Goal: Task Accomplishment & Management: Use online tool/utility

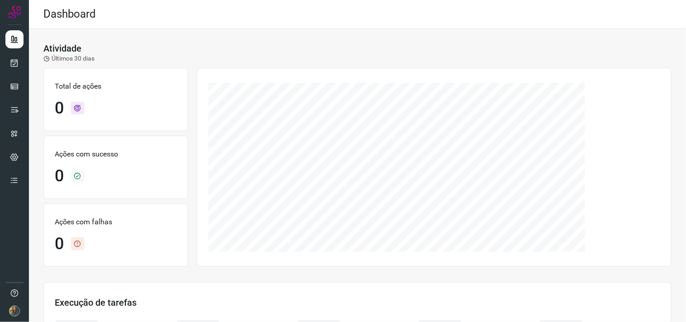
click at [24, 62] on div at bounding box center [14, 161] width 29 height 322
click at [14, 61] on icon at bounding box center [14, 62] width 9 height 9
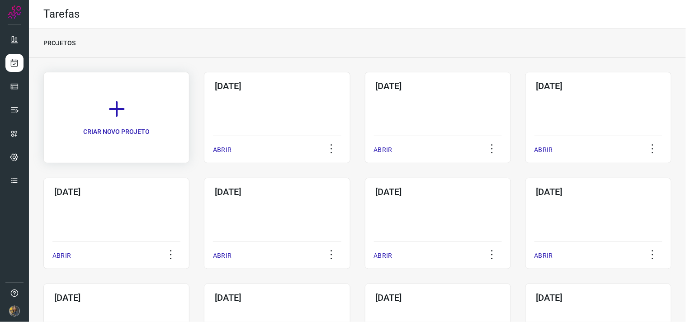
click at [159, 102] on link "CRIAR NOVO PROJETO" at bounding box center [116, 117] width 146 height 91
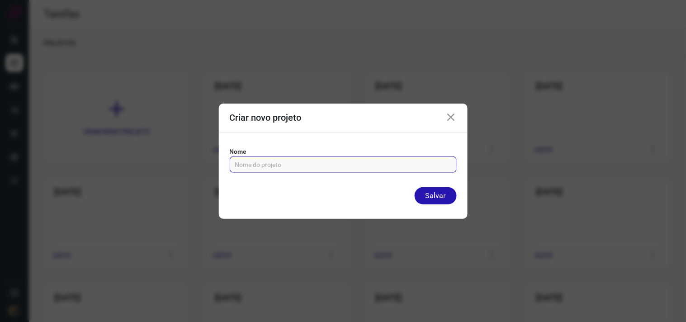
click at [294, 164] on input "text" at bounding box center [343, 164] width 216 height 15
type input "[DATE]"
click at [415, 187] on button "Salvar" at bounding box center [436, 195] width 42 height 17
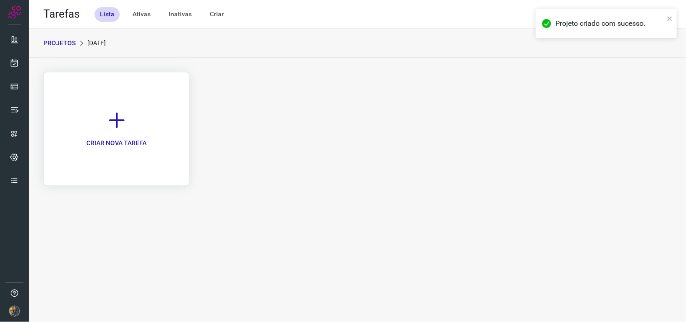
click at [126, 142] on p "CRIAR NOVA TAREFA" at bounding box center [116, 142] width 60 height 9
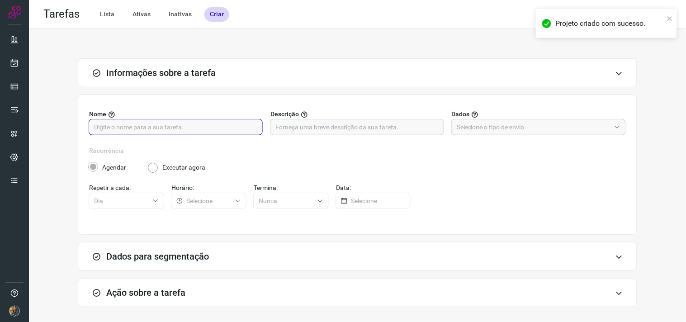
click at [248, 129] on input "text" at bounding box center [175, 126] width 163 height 15
type input "FUTURO - [GEOGRAPHIC_DATA]"
drag, startPoint x: 377, startPoint y: 118, endPoint x: 373, endPoint y: 125, distance: 8.3
click at [376, 118] on label "Descrição" at bounding box center [357, 113] width 174 height 9
click at [373, 126] on input "text" at bounding box center [356, 126] width 163 height 15
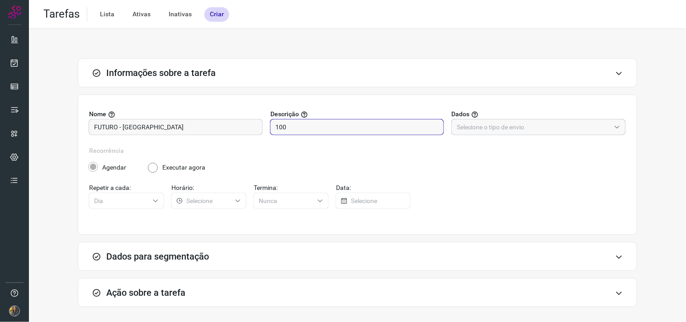
type input "100"
click at [494, 129] on input "text" at bounding box center [534, 126] width 154 height 15
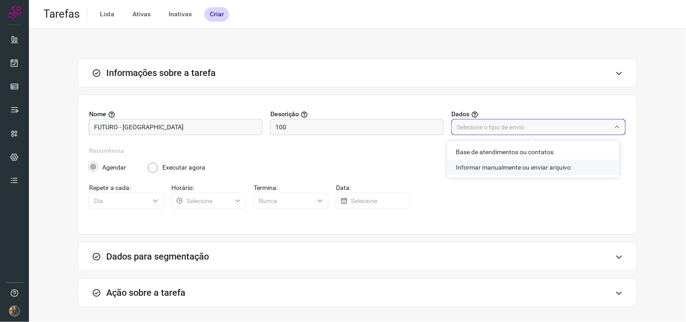
click at [490, 165] on li "Informar manualmente ou enviar arquivo" at bounding box center [533, 167] width 172 height 15
type input "Informar manualmente ou enviar arquivo"
radio input "false"
radio input "true"
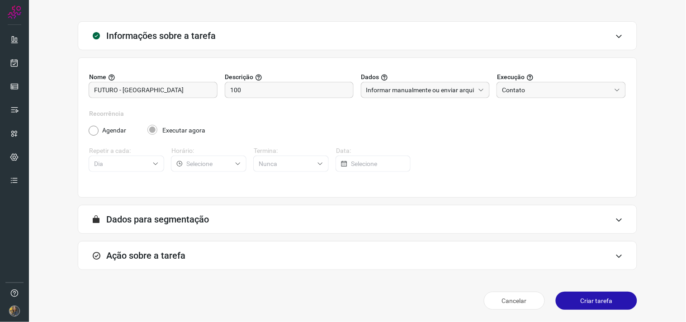
click at [238, 245] on div "Ação sobre a tarefa" at bounding box center [358, 255] width 560 height 29
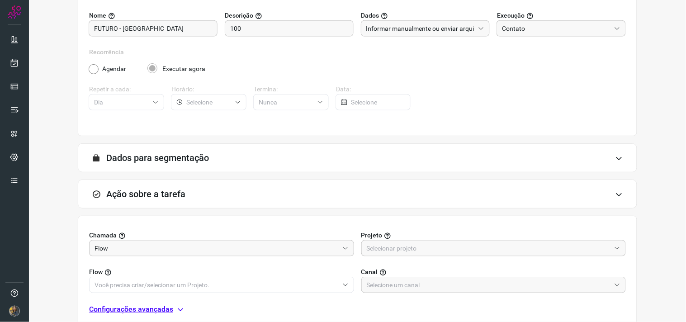
scroll to position [180, 0]
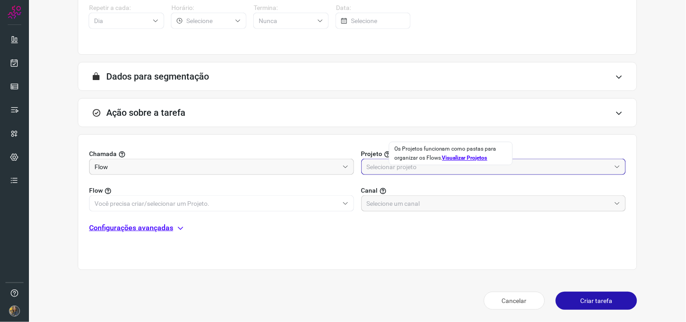
click at [398, 166] on input "text" at bounding box center [489, 166] width 244 height 15
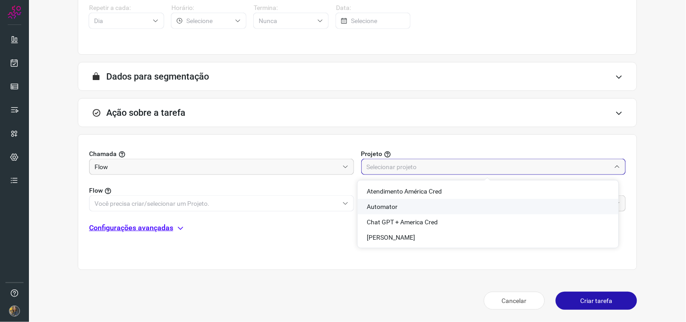
click at [367, 205] on span "Automator" at bounding box center [382, 206] width 31 height 7
type input "Automator"
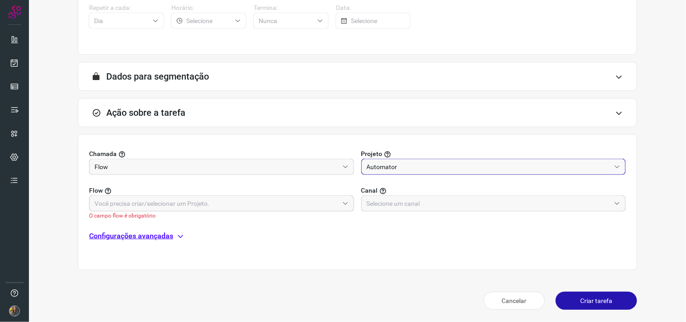
drag, startPoint x: 308, startPoint y: 200, endPoint x: 299, endPoint y: 200, distance: 9.0
click at [308, 200] on input "text" at bounding box center [217, 203] width 244 height 15
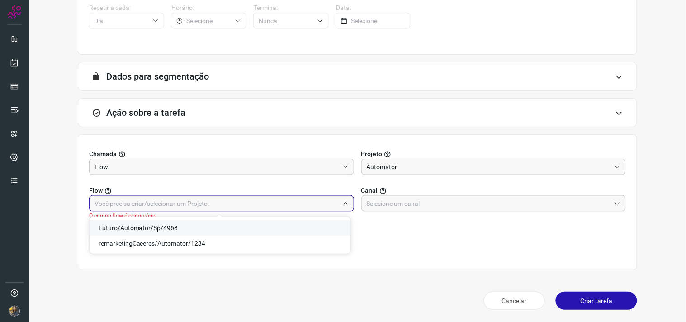
click at [166, 231] on span "Futuro/Automator/Sp/4968" at bounding box center [139, 227] width 80 height 7
type input "Futuro/Automator/Sp/4968"
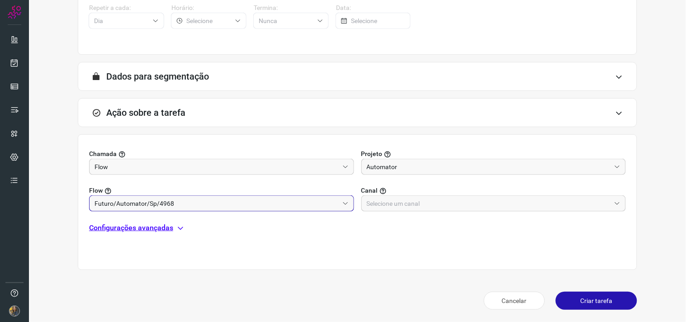
click at [421, 223] on div "Configurações avançadas" at bounding box center [357, 228] width 537 height 11
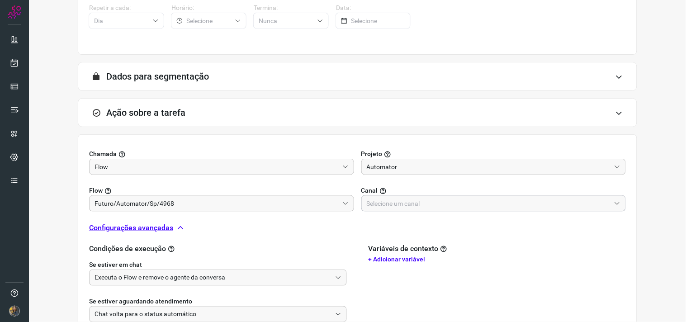
click at [422, 209] on input "text" at bounding box center [489, 203] width 244 height 15
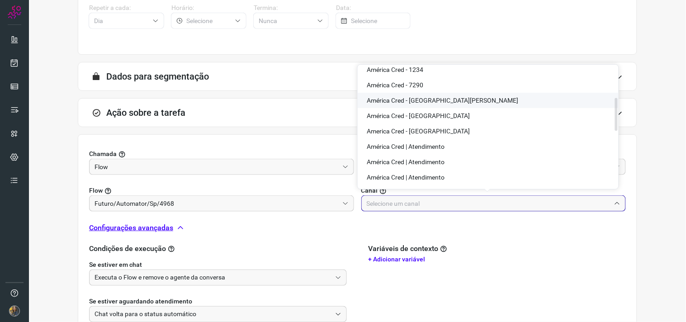
scroll to position [0, 0]
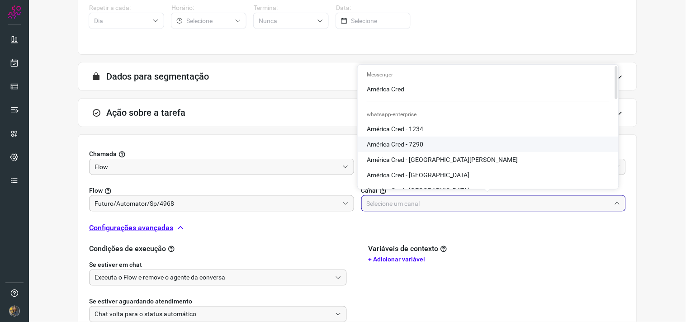
click at [415, 141] on span "América Cred - 7290" at bounding box center [395, 144] width 57 height 7
type input "América Cred - 7290"
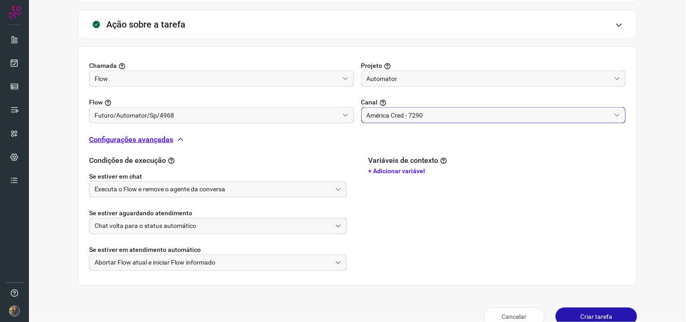
scroll to position [281, 0]
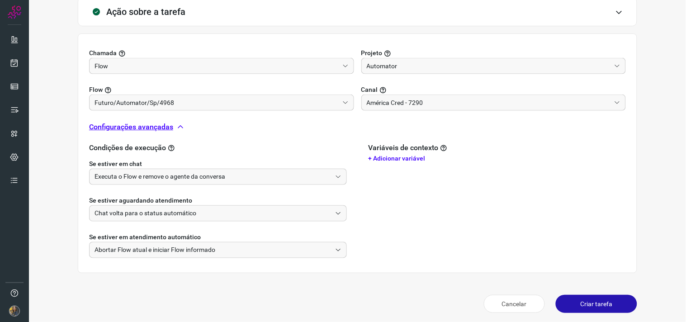
click at [282, 186] on div "Se estiver aguardando atendimento Chat volta para o status automático" at bounding box center [218, 203] width 258 height 37
click at [251, 177] on input "Executa o Flow e remove o agente da conversa" at bounding box center [213, 176] width 237 height 15
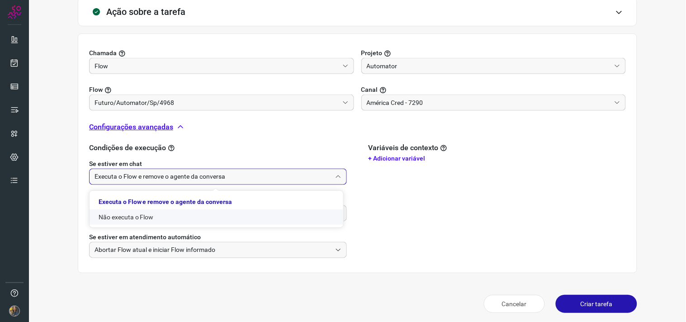
click at [200, 213] on li "Não executa o Flow" at bounding box center [217, 216] width 254 height 15
type input "Não executa o Flow"
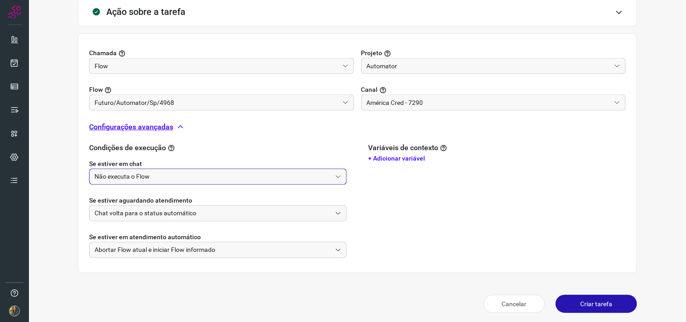
click at [562, 289] on button "Criar tarefa" at bounding box center [596, 304] width 81 height 18
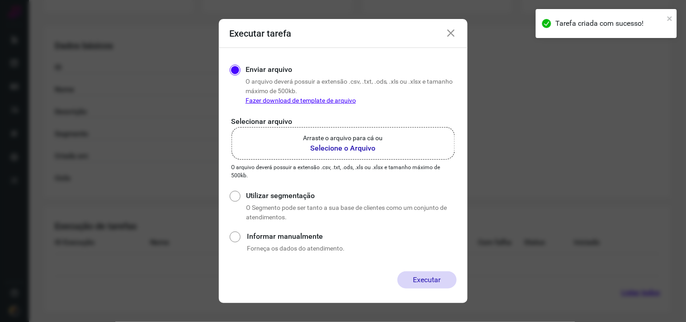
scroll to position [145, 0]
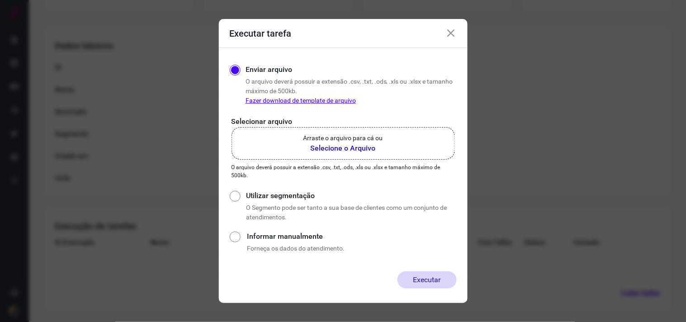
click at [379, 133] on p "Arraste o arquivo para cá ou" at bounding box center [344, 137] width 80 height 9
click at [0, 0] on input "Arraste o arquivo para cá ou Selecione o Arquivo" at bounding box center [0, 0] width 0 height 0
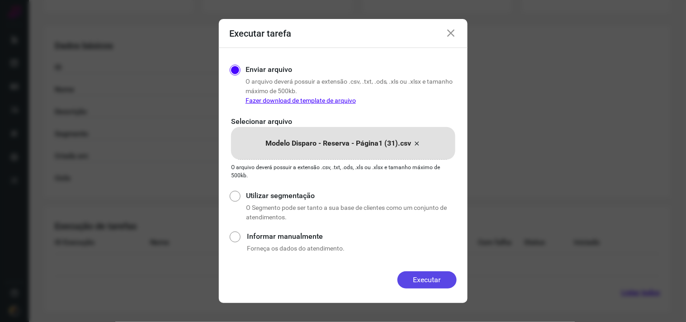
click at [433, 281] on button "Executar" at bounding box center [427, 279] width 59 height 17
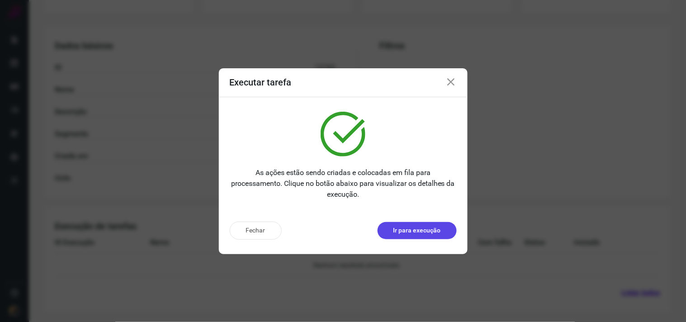
click at [419, 234] on p "Ir para execução" at bounding box center [417, 230] width 47 height 9
